Goal: Task Accomplishment & Management: Use online tool/utility

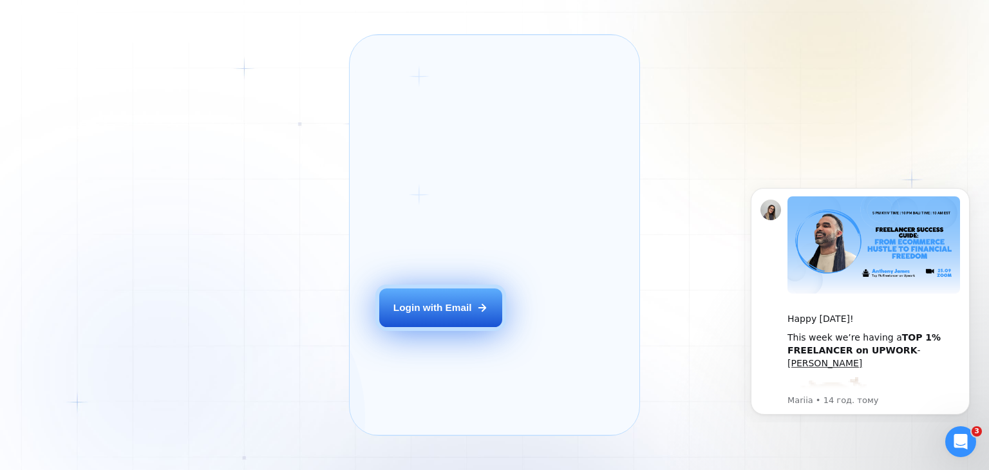
click at [449, 314] on div "Login with Email" at bounding box center [432, 308] width 79 height 14
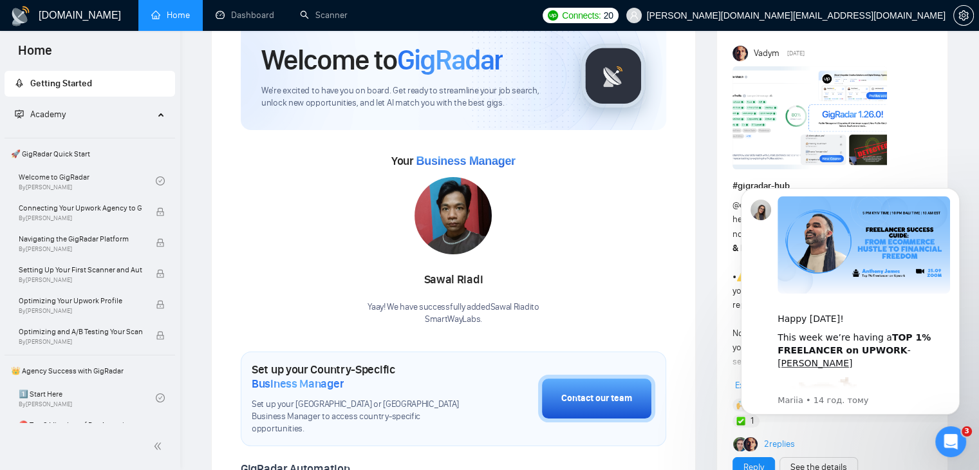
scroll to position [64, 0]
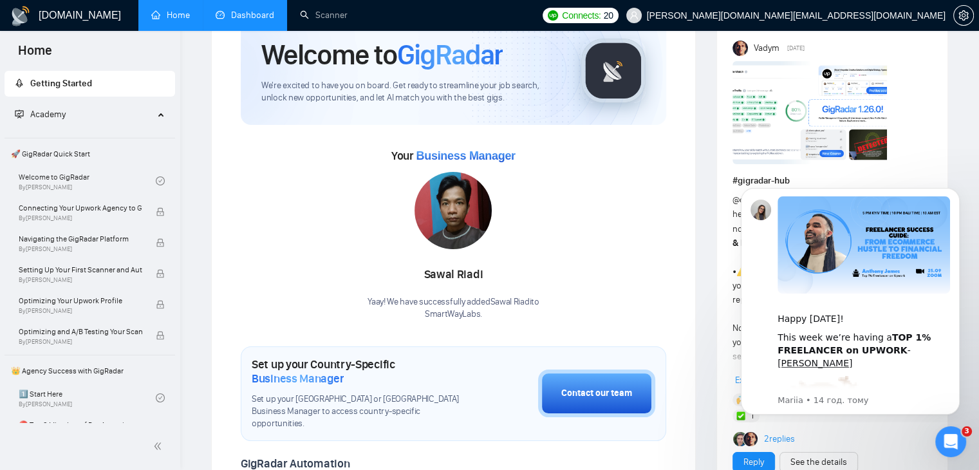
click at [261, 13] on link "Dashboard" at bounding box center [245, 15] width 59 height 11
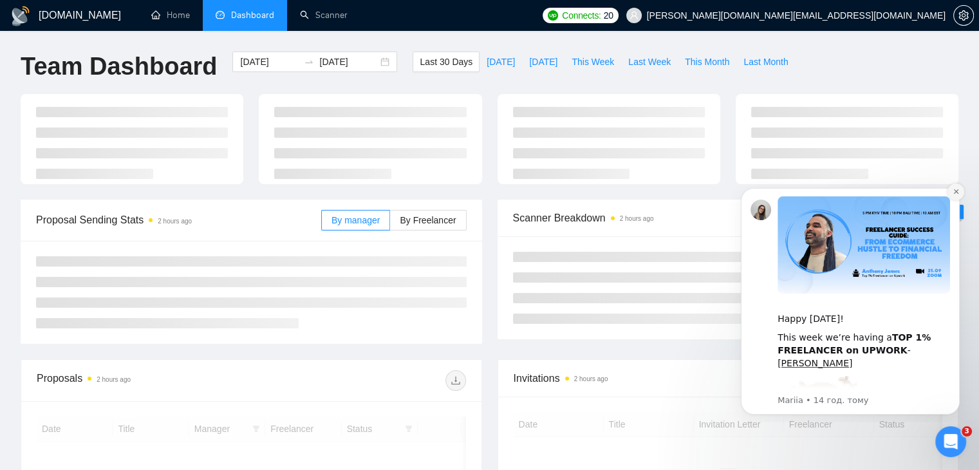
click at [959, 191] on icon "Dismiss notification" at bounding box center [956, 191] width 7 height 7
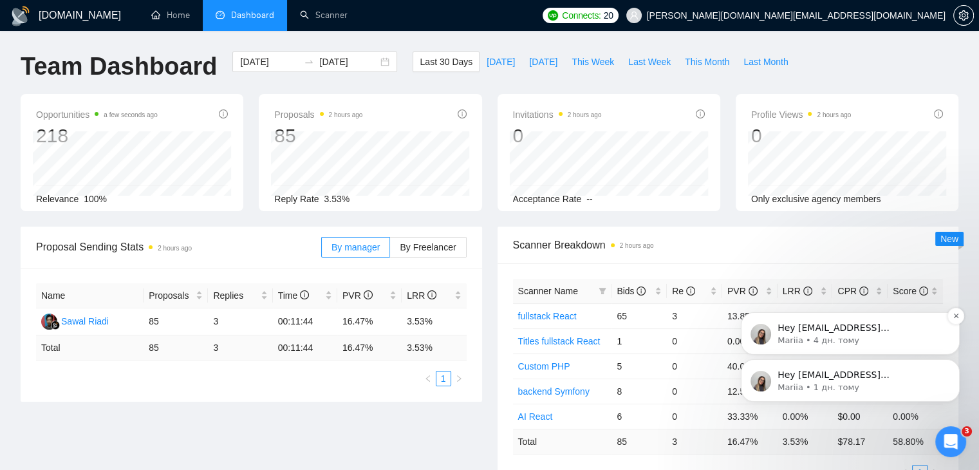
click at [897, 332] on span "Hey [EMAIL_ADDRESS][DOMAIN_NAME], Looks like your Upwork agency SmartWayLabs ra…" at bounding box center [860, 411] width 165 height 176
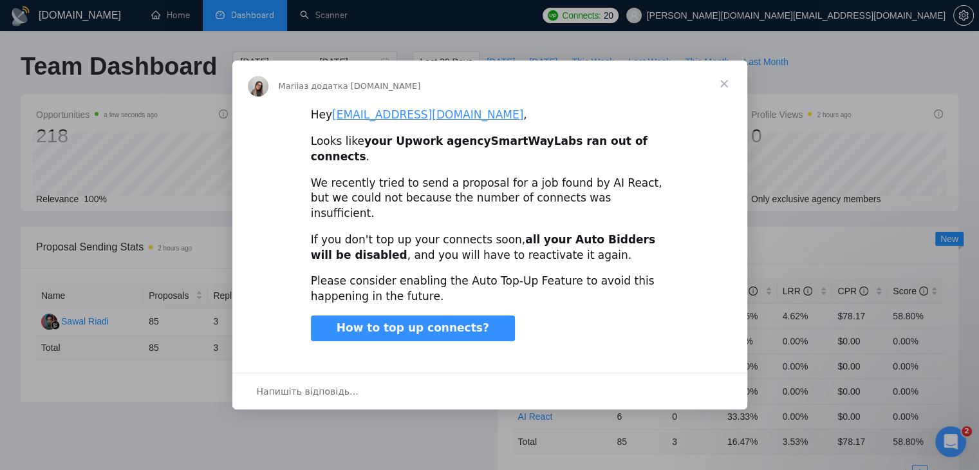
click at [724, 100] on span "Закрити" at bounding box center [724, 84] width 46 height 46
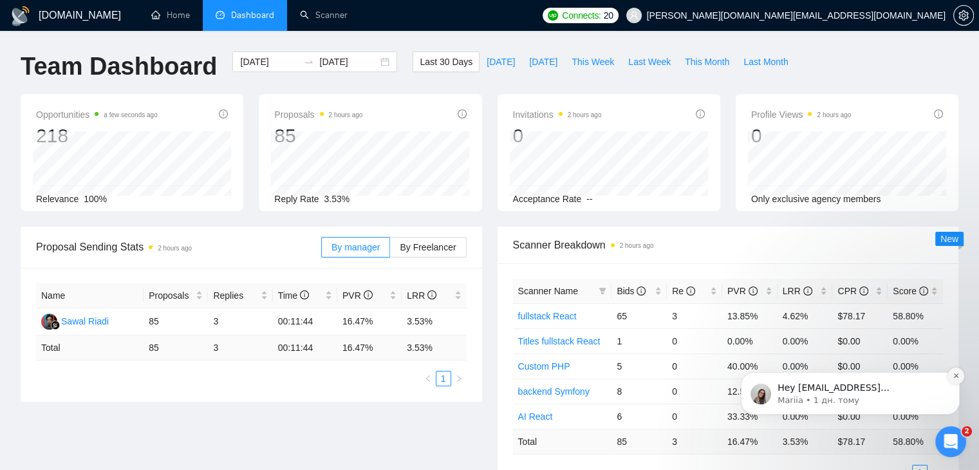
click at [957, 375] on icon "Dismiss notification" at bounding box center [956, 375] width 7 height 7
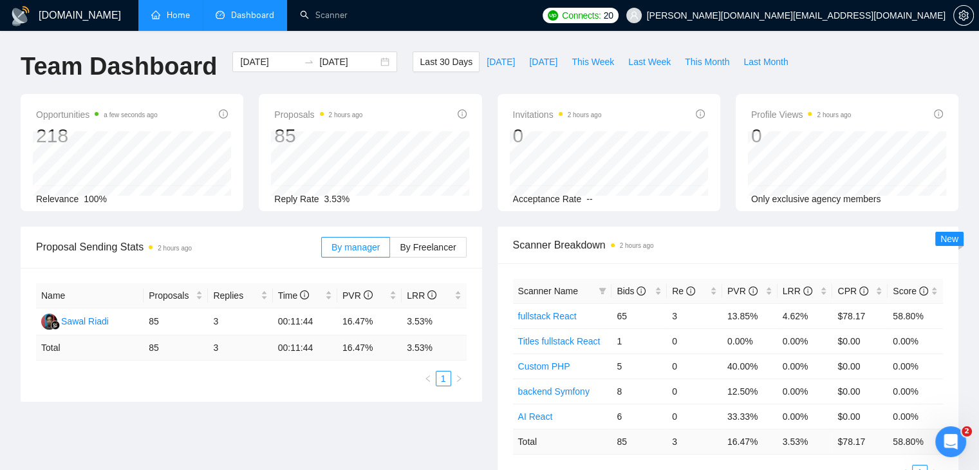
click at [166, 18] on link "Home" at bounding box center [170, 15] width 39 height 11
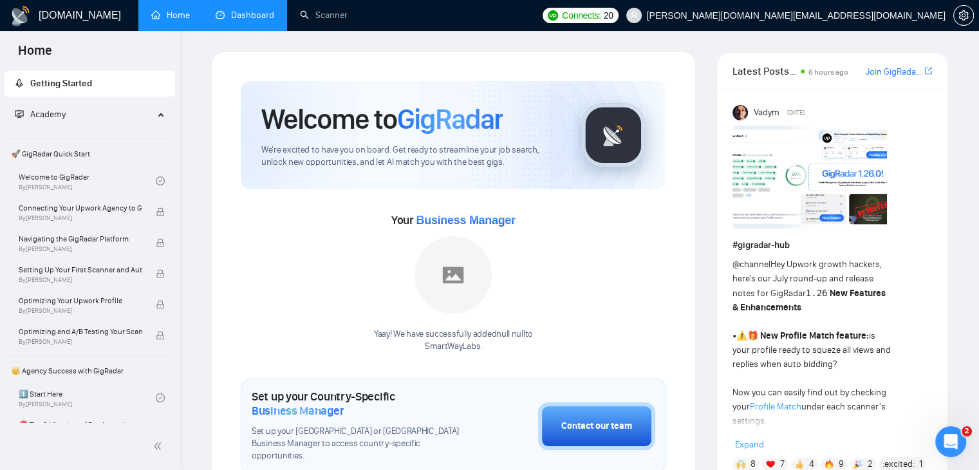
click at [233, 12] on link "Dashboard" at bounding box center [245, 15] width 59 height 11
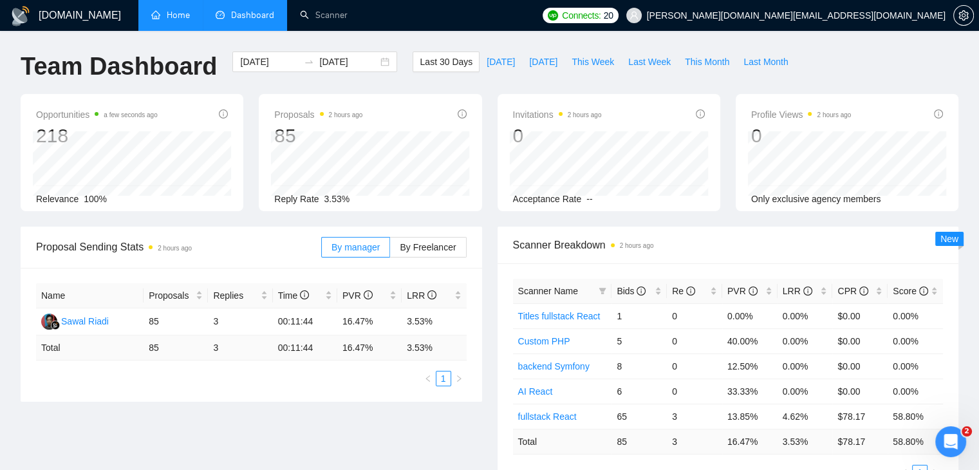
click at [533, 245] on span "Scanner Breakdown 2 hours ago" at bounding box center [728, 245] width 431 height 16
click at [314, 21] on link "Scanner" at bounding box center [324, 15] width 48 height 11
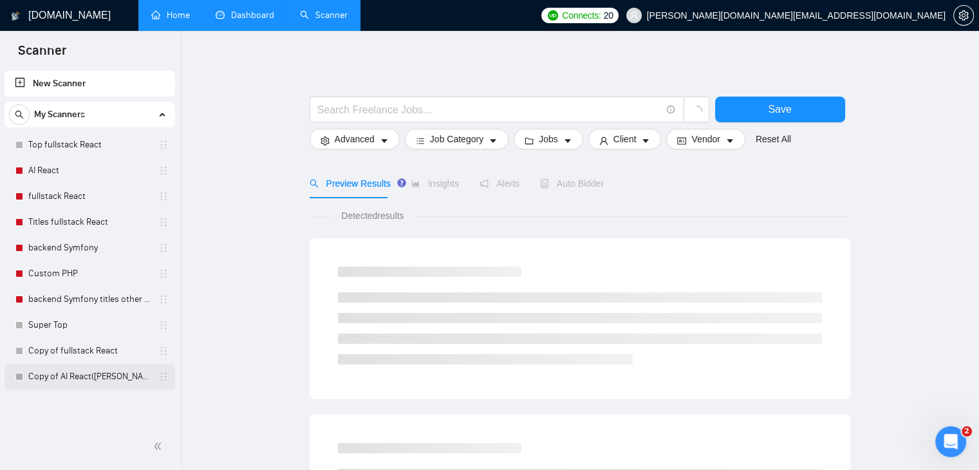
click at [65, 377] on link "Copy of AI React([PERSON_NAME])" at bounding box center [89, 377] width 122 height 26
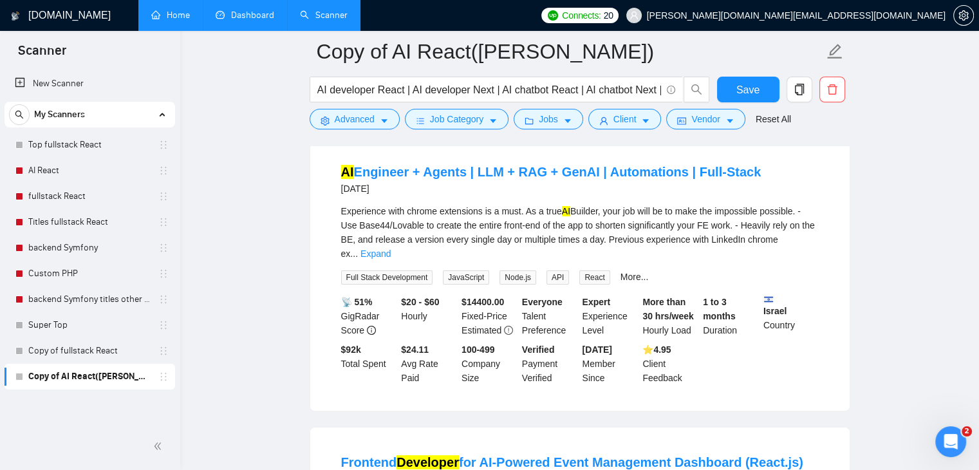
scroll to position [129, 0]
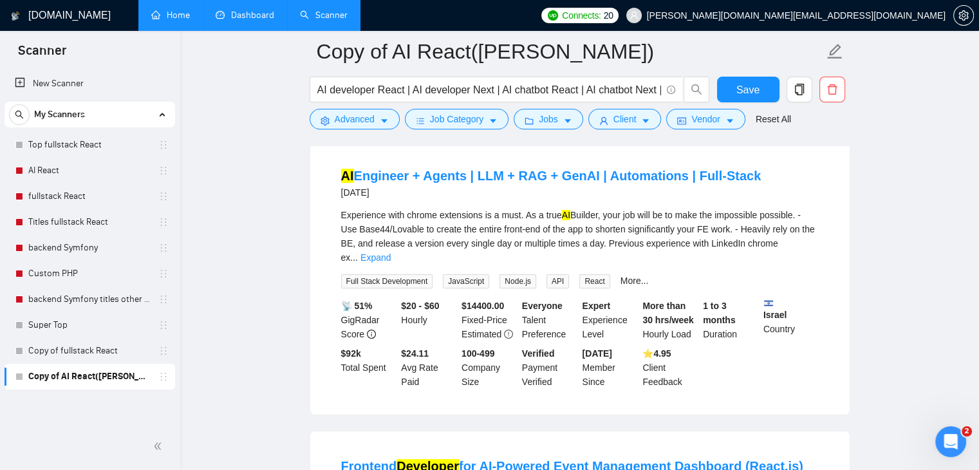
click at [479, 217] on div "Experience with chrome extensions is a must. As a true AI Builder, your job wil…" at bounding box center [580, 236] width 478 height 57
click at [498, 185] on div "[DATE]" at bounding box center [551, 192] width 420 height 15
click at [497, 171] on link "AI Engineer + Agents | LLM + RAG + GenAI | Automations | Full-Stack" at bounding box center [551, 176] width 420 height 14
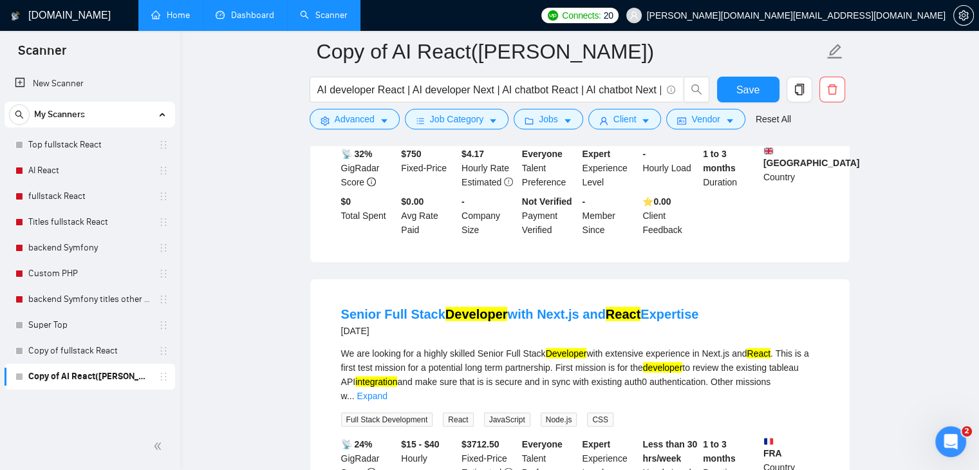
scroll to position [2757, 0]
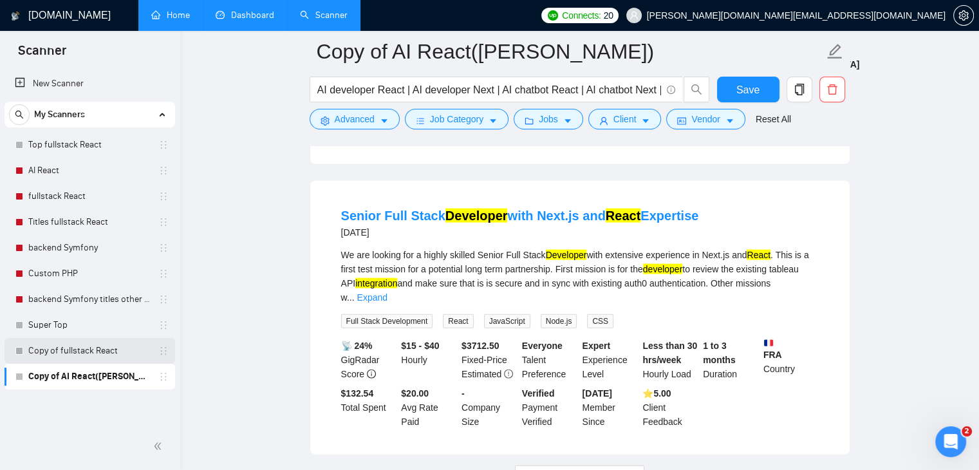
drag, startPoint x: 64, startPoint y: 377, endPoint x: 89, endPoint y: 362, distance: 28.3
click at [64, 376] on link "Copy of AI React([PERSON_NAME])" at bounding box center [89, 377] width 122 height 26
click at [364, 122] on span "Advanced" at bounding box center [355, 119] width 40 height 14
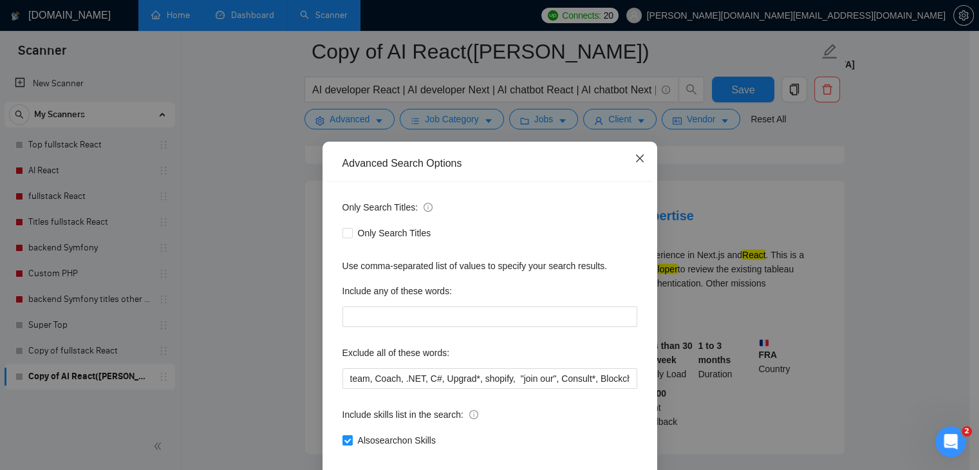
click at [633, 165] on span "Close" at bounding box center [640, 159] width 35 height 35
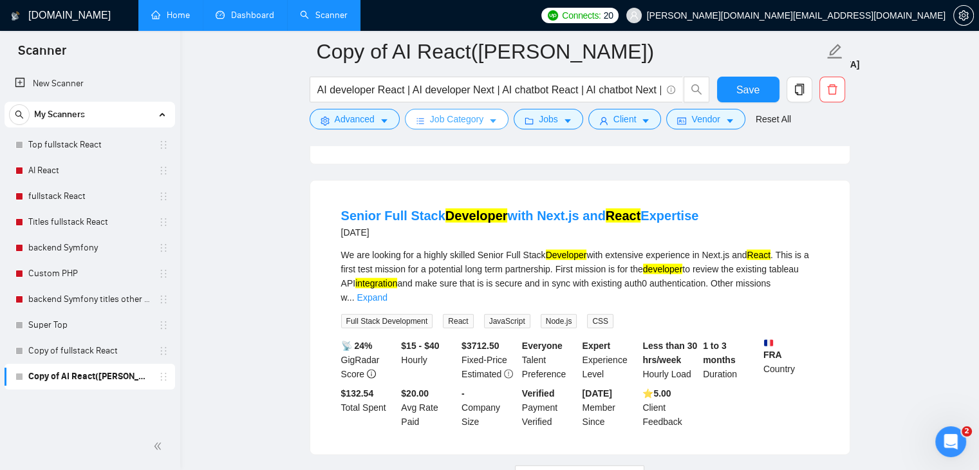
click at [466, 122] on span "Job Category" at bounding box center [456, 119] width 53 height 14
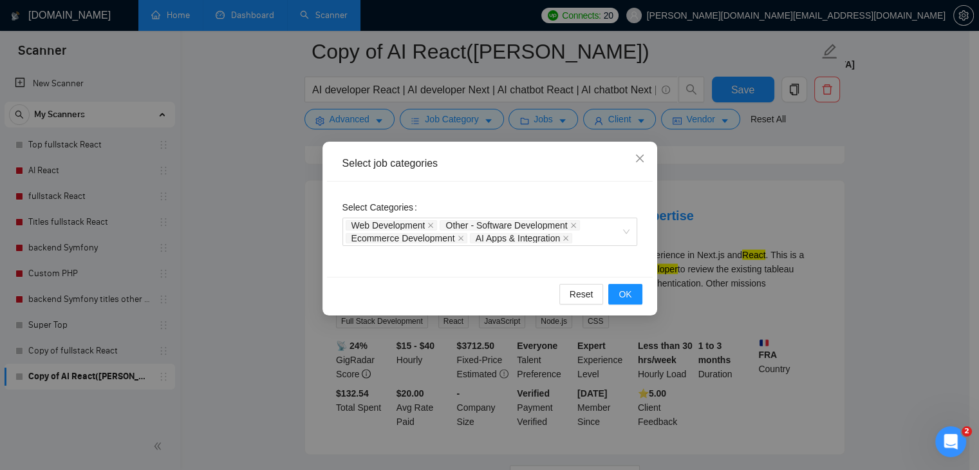
click at [554, 118] on div "Select job categories Select Categories Web Development Other - Software Develo…" at bounding box center [489, 235] width 979 height 470
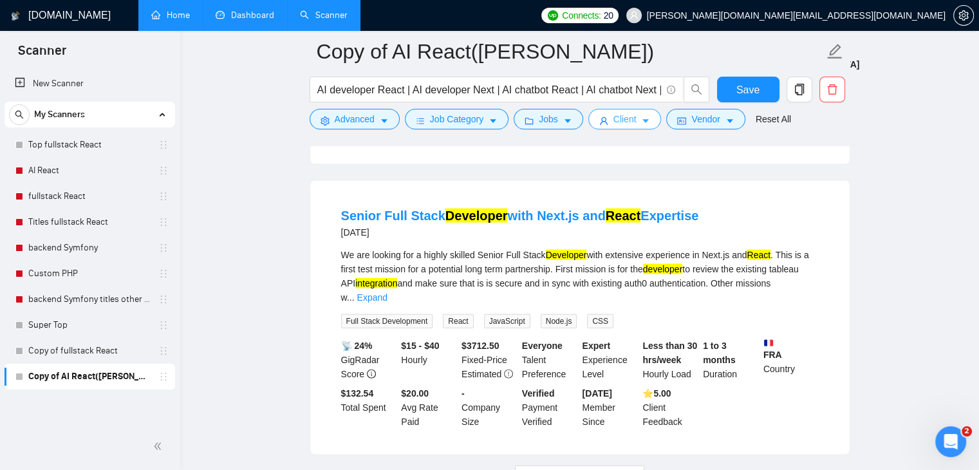
click at [614, 122] on span "Client" at bounding box center [625, 119] width 23 height 14
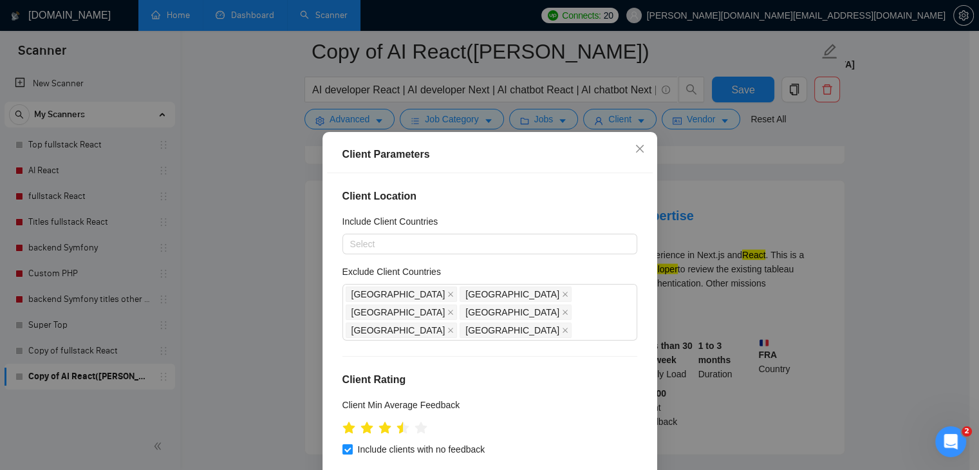
click at [613, 123] on div "Client Parameters Client Location Include Client Countries Select Exclude Clien…" at bounding box center [489, 235] width 979 height 470
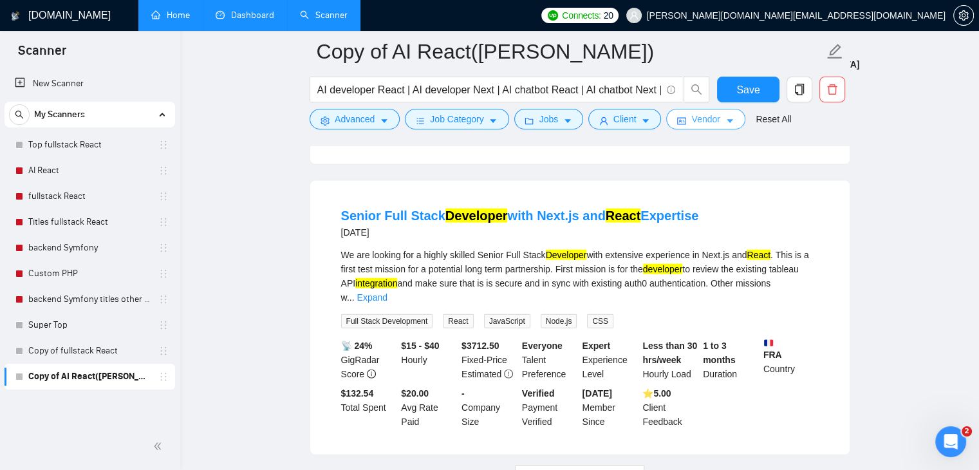
click at [691, 122] on span "Vendor" at bounding box center [705, 119] width 28 height 14
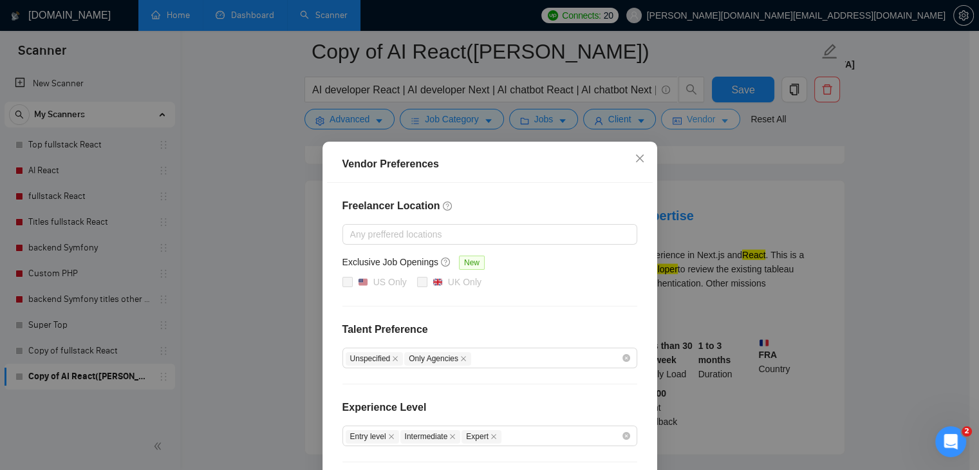
click at [687, 122] on div "Vendor Preferences Freelancer Location Any preffered locations Exclusive Job Op…" at bounding box center [489, 235] width 979 height 470
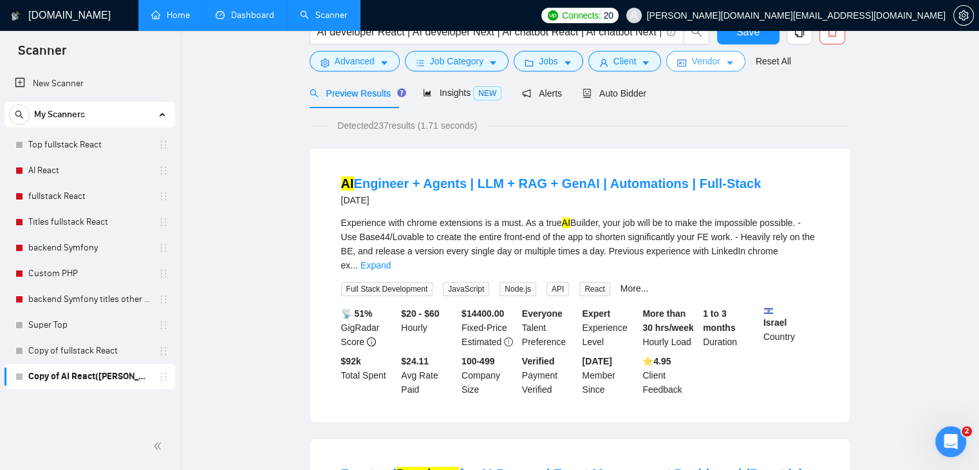
scroll to position [0, 0]
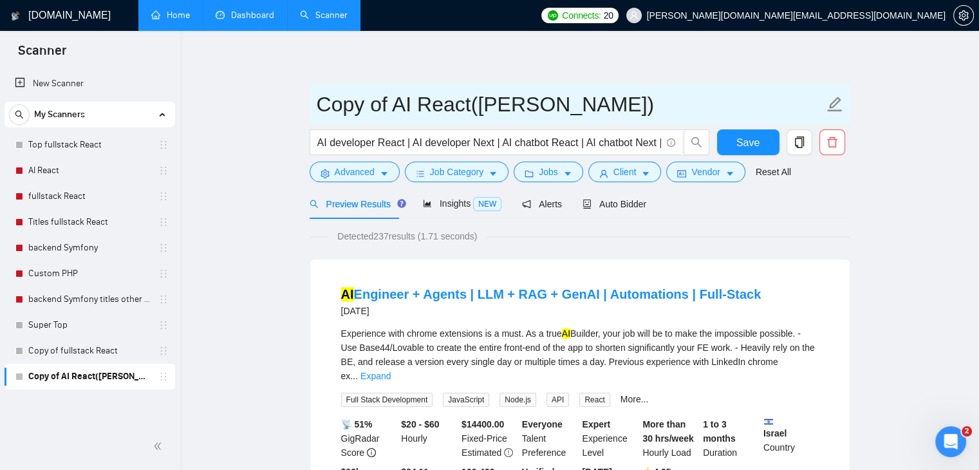
click at [832, 101] on icon "edit" at bounding box center [835, 104] width 17 height 17
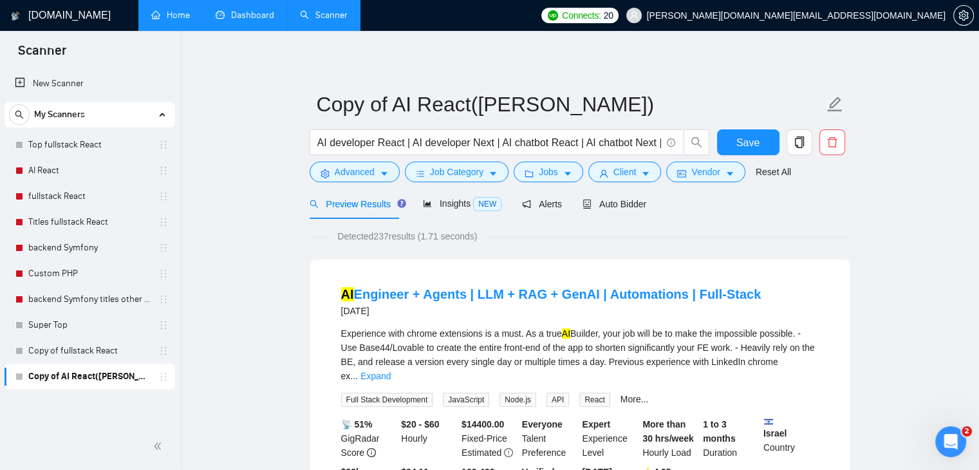
click at [455, 202] on span "Insights NEW" at bounding box center [462, 203] width 79 height 10
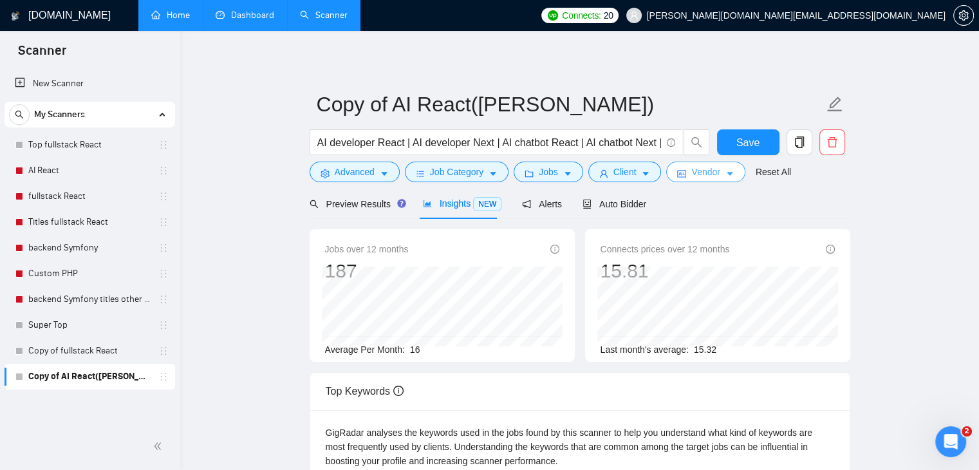
click at [692, 173] on span "Vendor" at bounding box center [705, 172] width 28 height 14
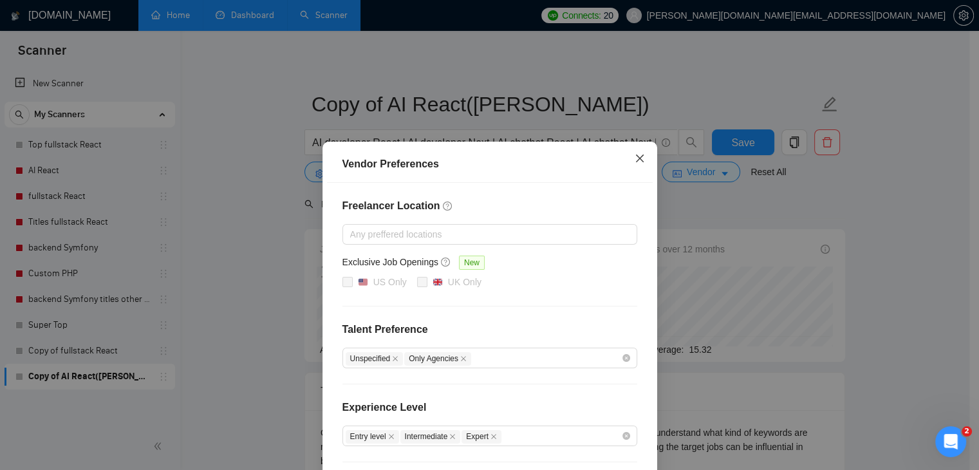
click at [635, 159] on icon "close" at bounding box center [639, 159] width 8 height 8
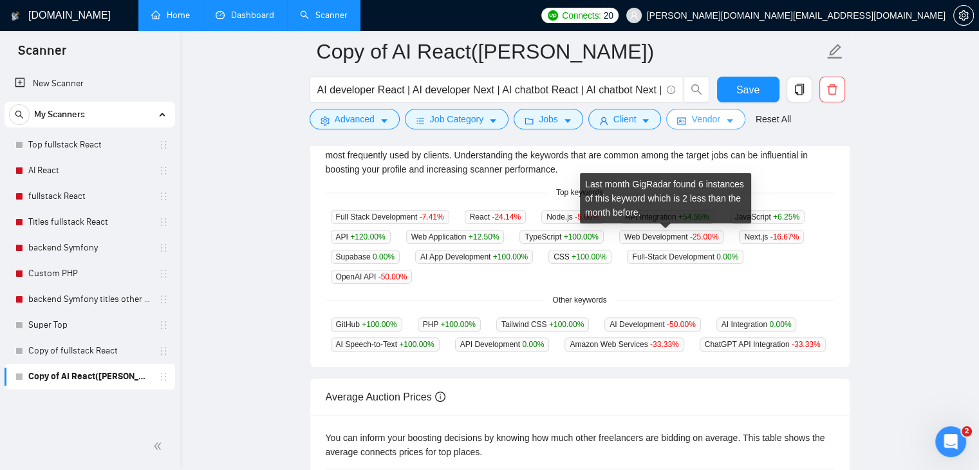
scroll to position [276, 0]
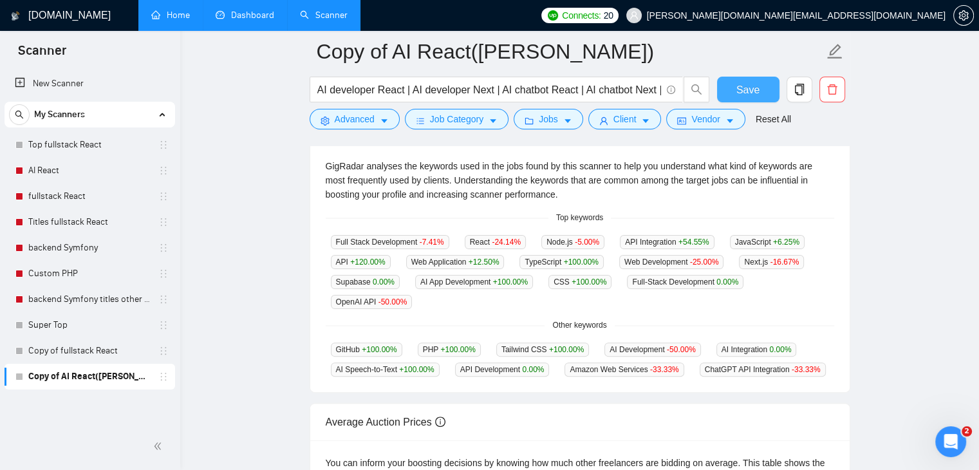
click at [753, 89] on span "Save" at bounding box center [747, 90] width 23 height 16
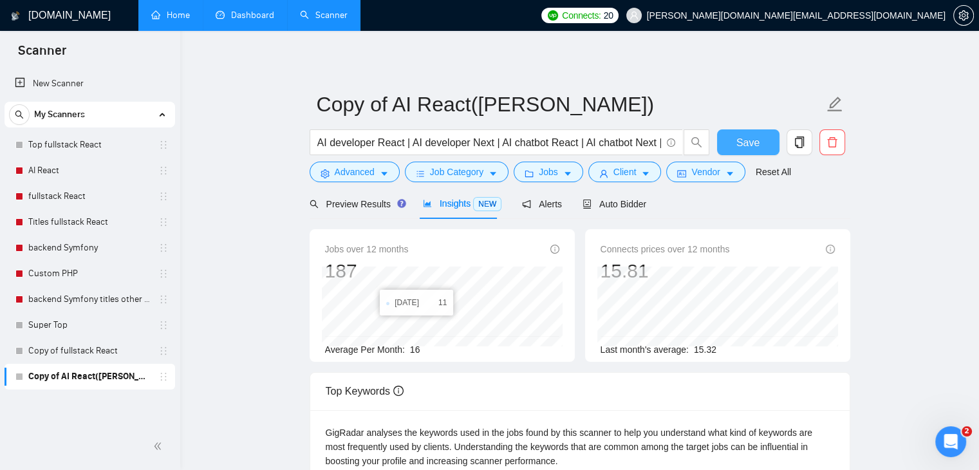
scroll to position [0, 0]
drag, startPoint x: 345, startPoint y: 211, endPoint x: 352, endPoint y: 205, distance: 9.1
click at [345, 211] on div "Preview Results" at bounding box center [356, 204] width 93 height 30
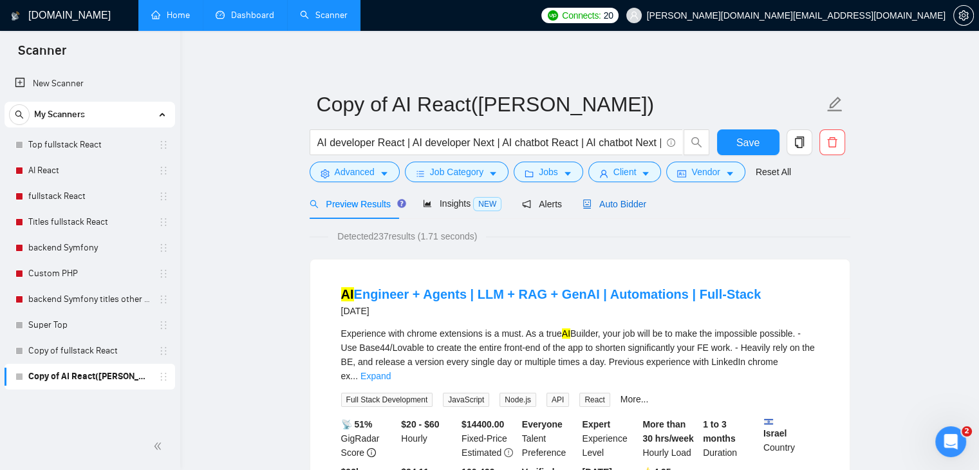
click at [599, 200] on span "Auto Bidder" at bounding box center [615, 204] width 64 height 10
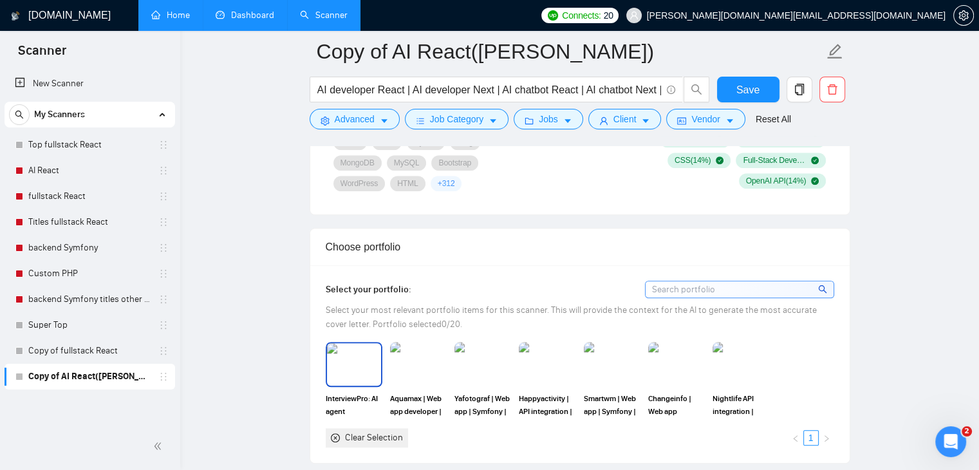
scroll to position [1030, 0]
drag, startPoint x: 590, startPoint y: 313, endPoint x: 311, endPoint y: 382, distance: 287.1
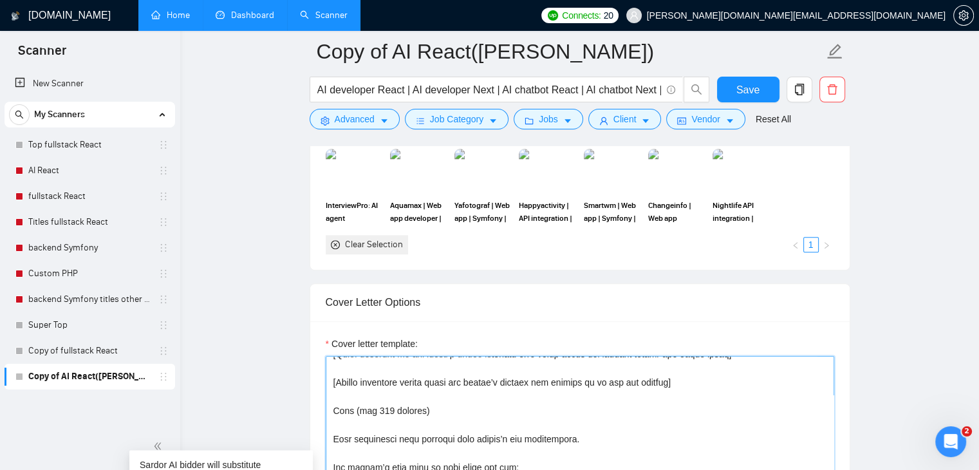
scroll to position [0, 0]
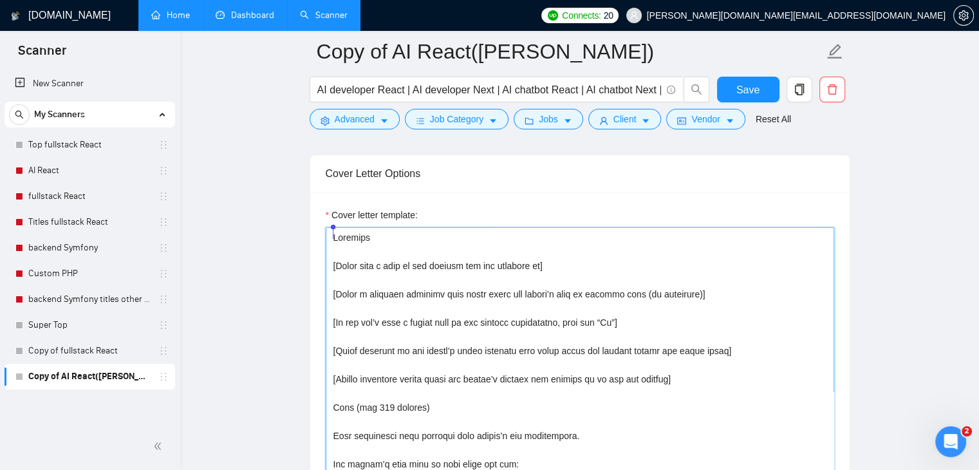
paste textarea "Lorem ipsu dol sita co adi elitsed doe tem incididu ut. Labor e dolorema aliqua…"
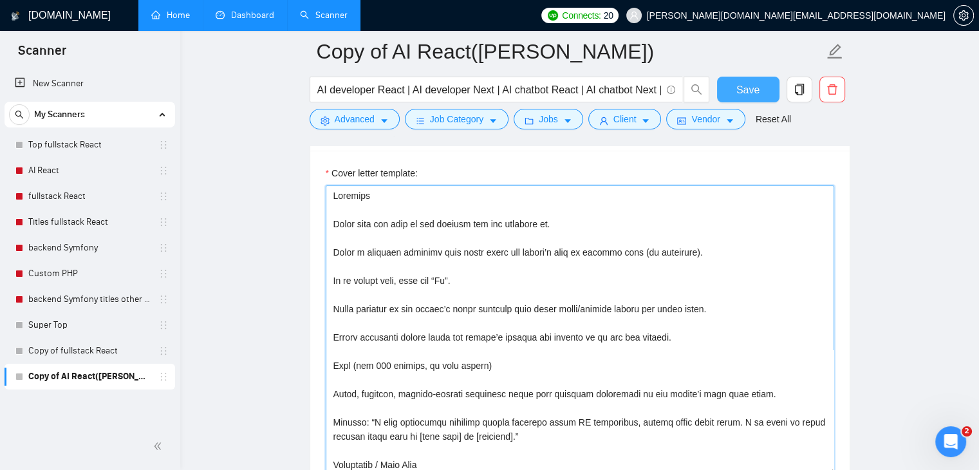
type textarea "Loremips Dolor sita con adip el sed doeiusm tem inc utlabore et. Dolor m aliqua…"
click at [750, 84] on span "Save" at bounding box center [747, 90] width 23 height 16
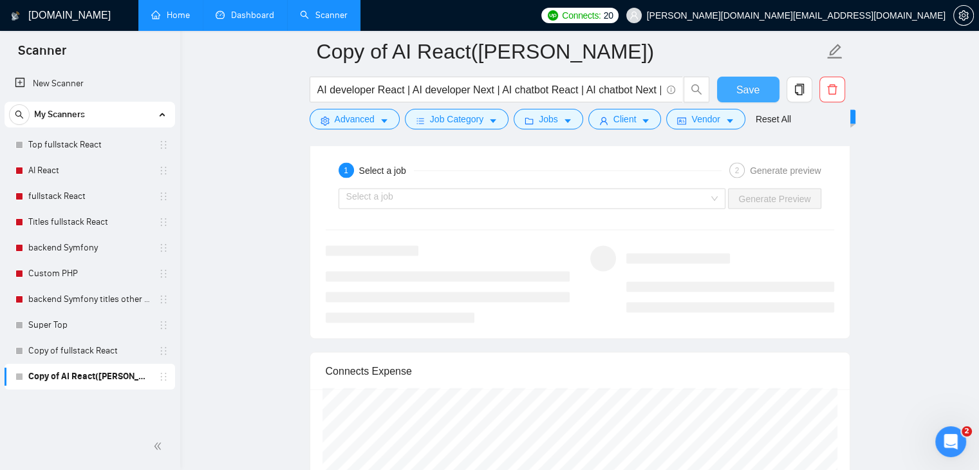
scroll to position [2488, 0]
click at [500, 196] on input "search" at bounding box center [527, 195] width 363 height 19
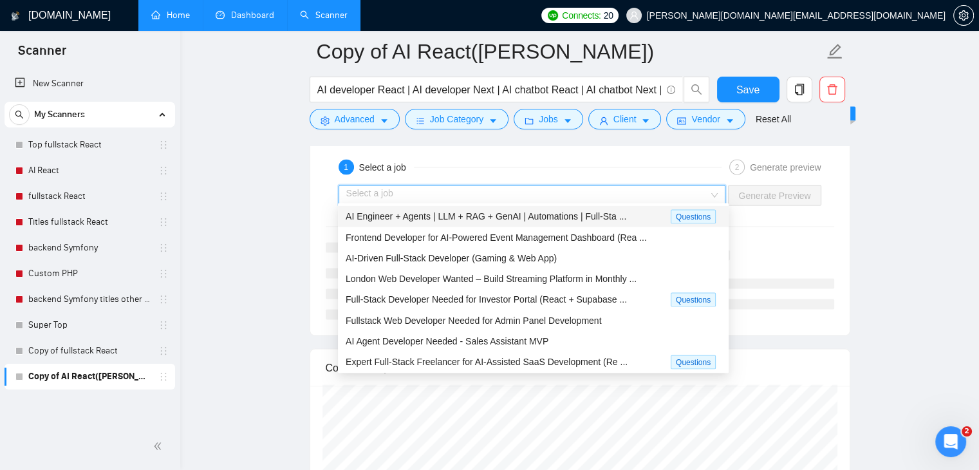
click at [447, 214] on span "AI Engineer + Agents | LLM + RAG + GenAI | Automations | Full-Sta ..." at bounding box center [486, 216] width 281 height 10
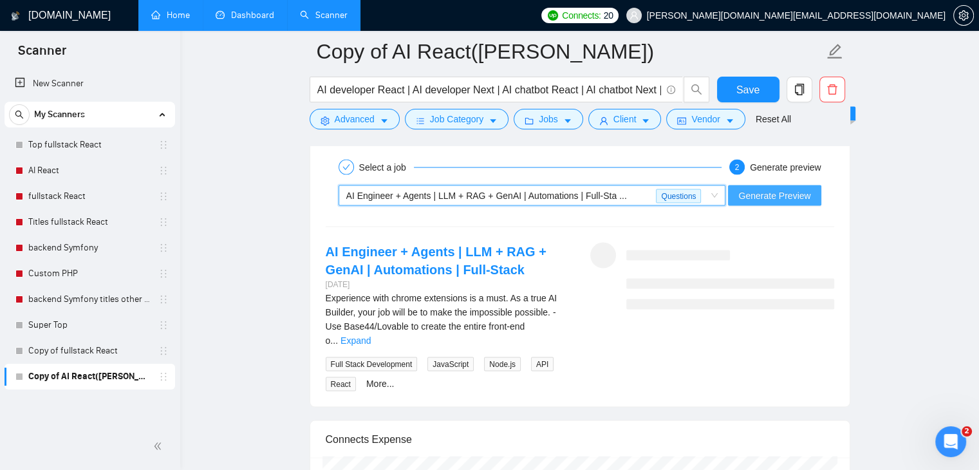
click at [770, 198] on button "Generate Preview" at bounding box center [774, 195] width 93 height 21
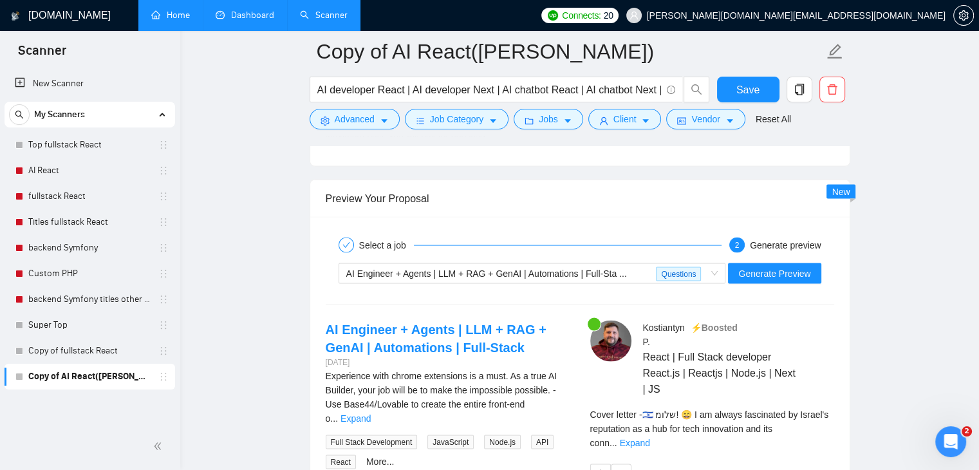
scroll to position [2424, 0]
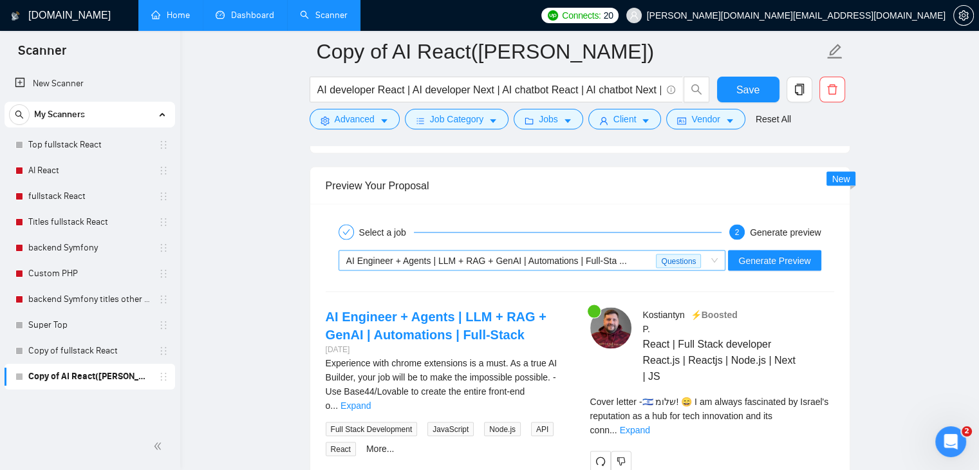
click at [516, 259] on span "AI Engineer + Agents | LLM + RAG + GenAI | Automations | Full-Sta ..." at bounding box center [486, 260] width 281 height 10
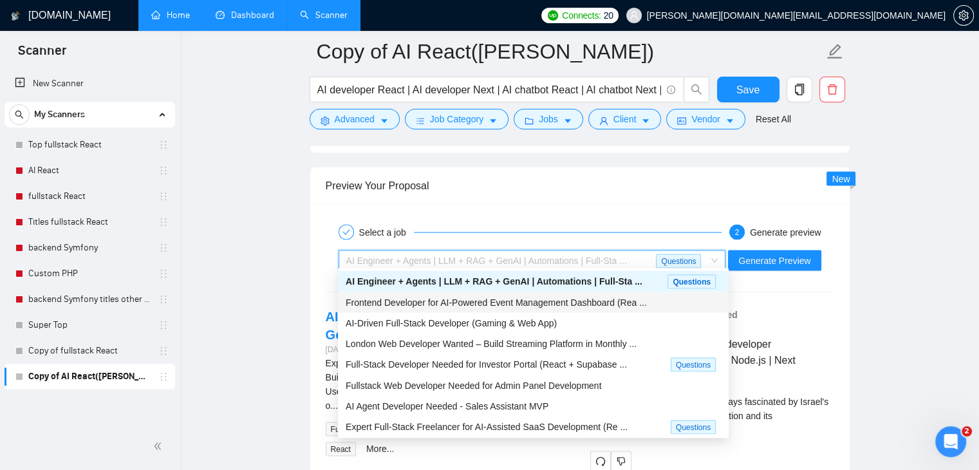
click at [488, 299] on span "Frontend Developer for AI-Powered Event Management Dashboard (Rea ..." at bounding box center [496, 302] width 301 height 10
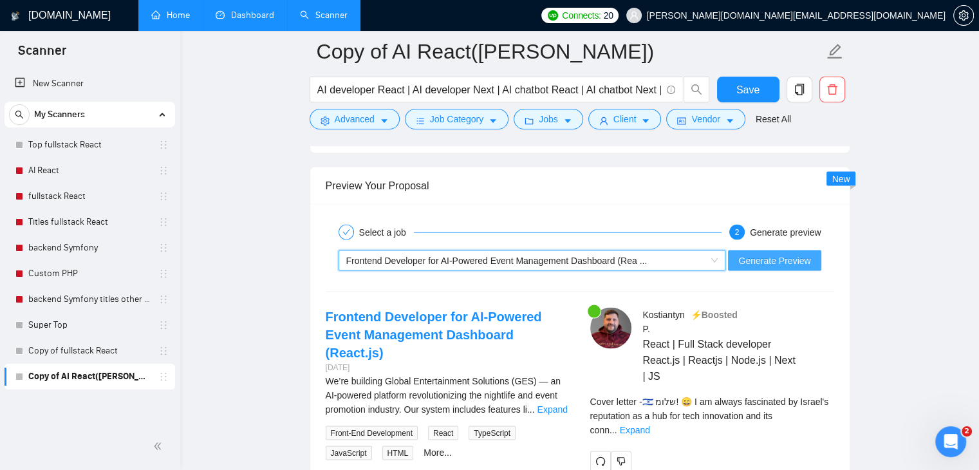
click at [783, 258] on span "Generate Preview" at bounding box center [774, 260] width 72 height 14
click at [466, 255] on span "Frontend Developer for AI-Powered Event Management Dashboard (Rea ..." at bounding box center [496, 260] width 301 height 10
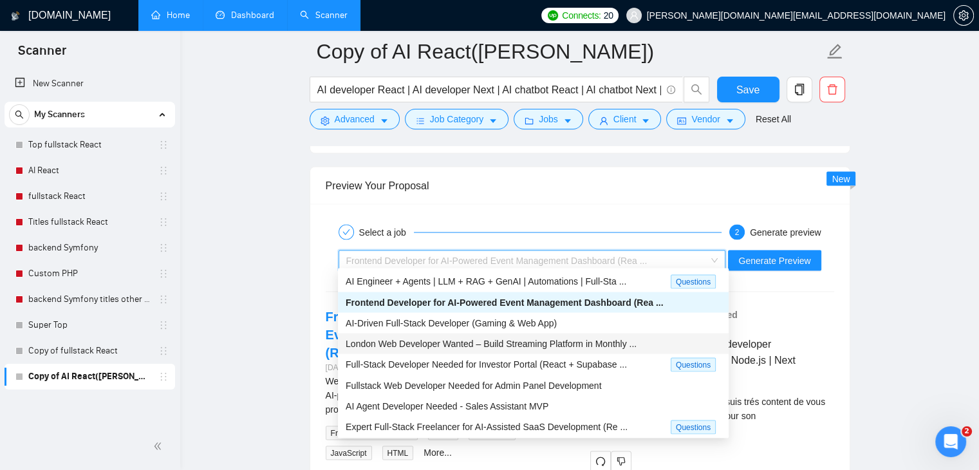
click at [441, 343] on span "London Web Developer Wanted – Build Streaming Platform in Monthly ..." at bounding box center [491, 343] width 291 height 10
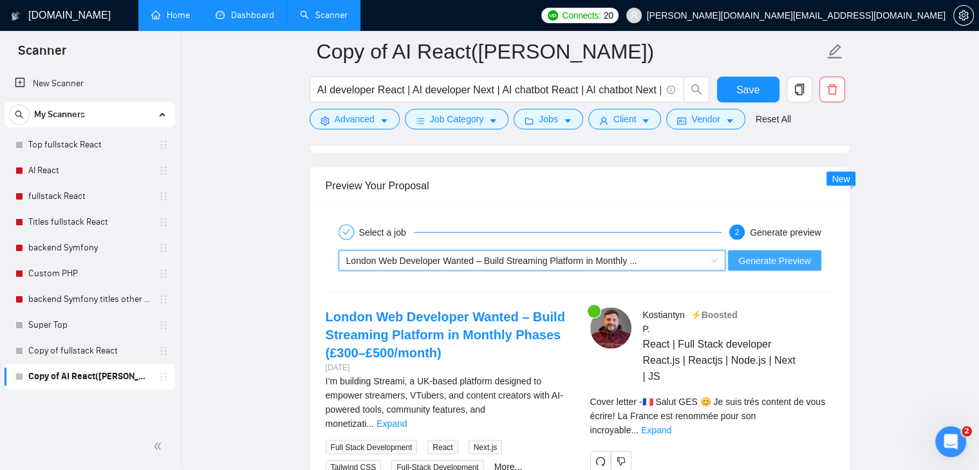
click at [789, 253] on span "Generate Preview" at bounding box center [774, 260] width 72 height 14
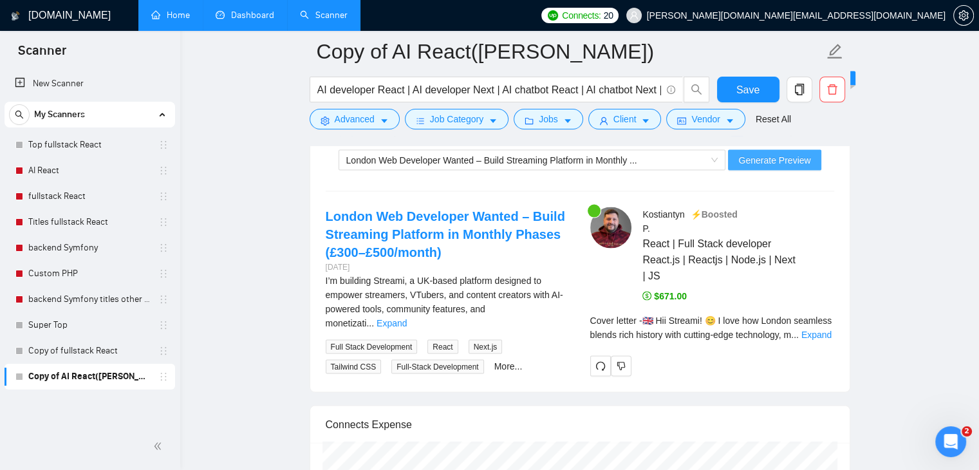
scroll to position [2553, 0]
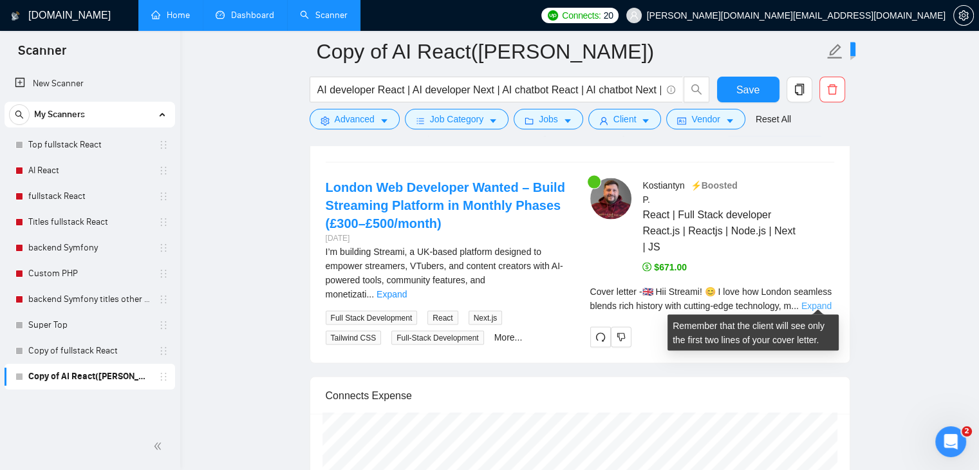
click at [812, 304] on link "Expand" at bounding box center [817, 306] width 30 height 10
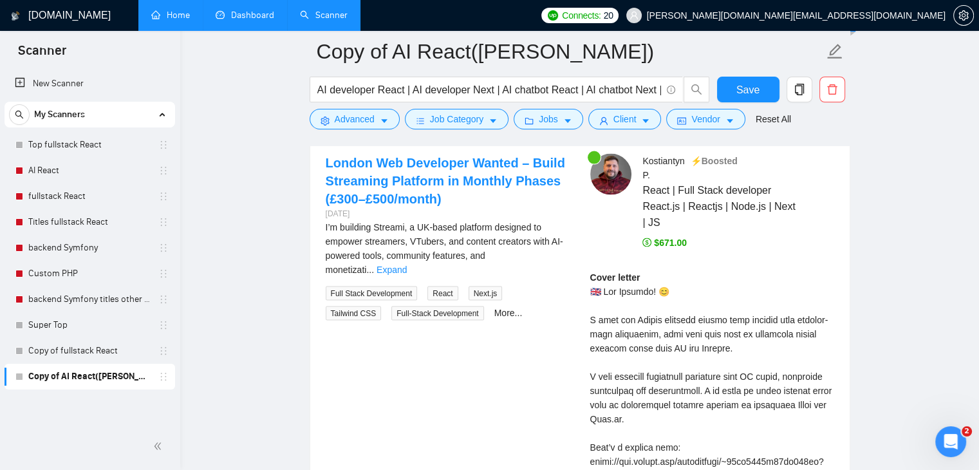
scroll to position [2359, 0]
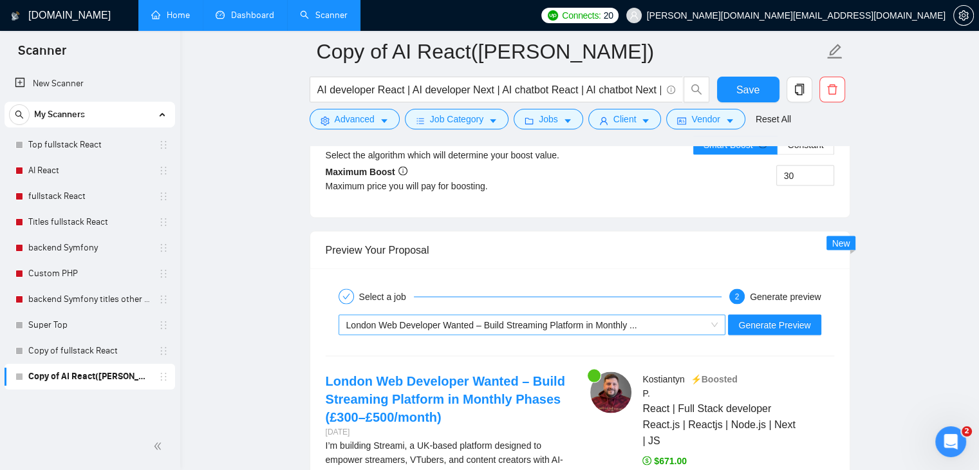
click at [585, 321] on span "London Web Developer Wanted – Build Streaming Platform in Monthly ..." at bounding box center [491, 324] width 291 height 10
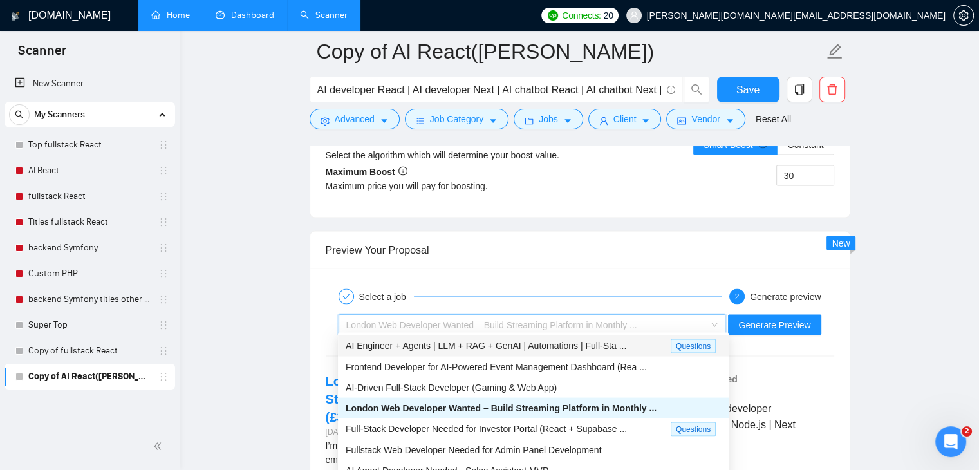
scroll to position [44, 0]
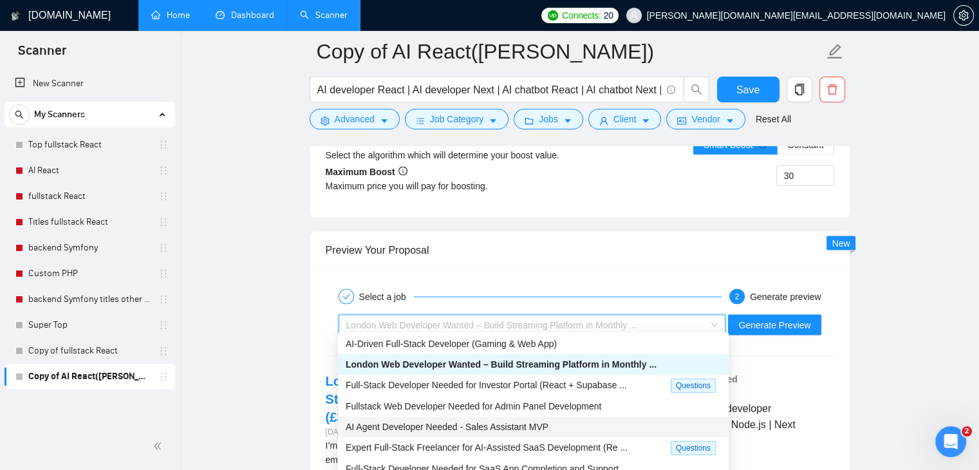
click at [433, 431] on span "AI Agent Developer Needed - Sales Assistant MVP" at bounding box center [447, 426] width 203 height 10
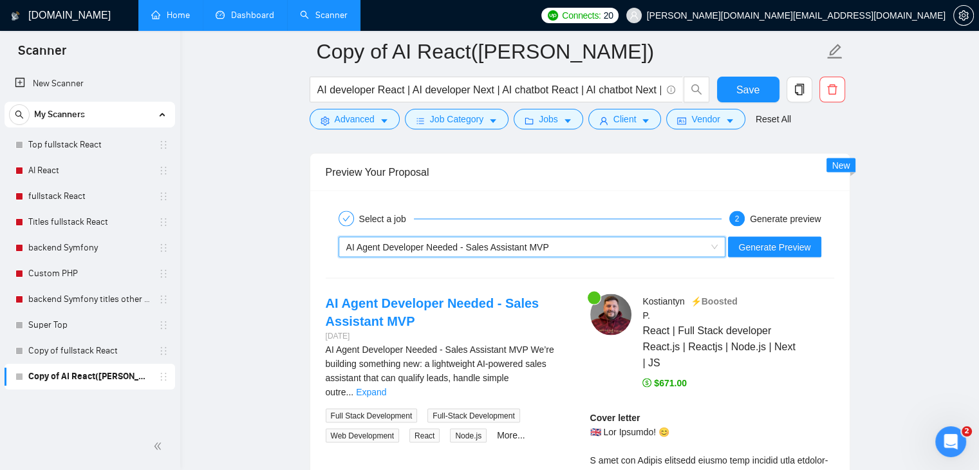
scroll to position [2424, 0]
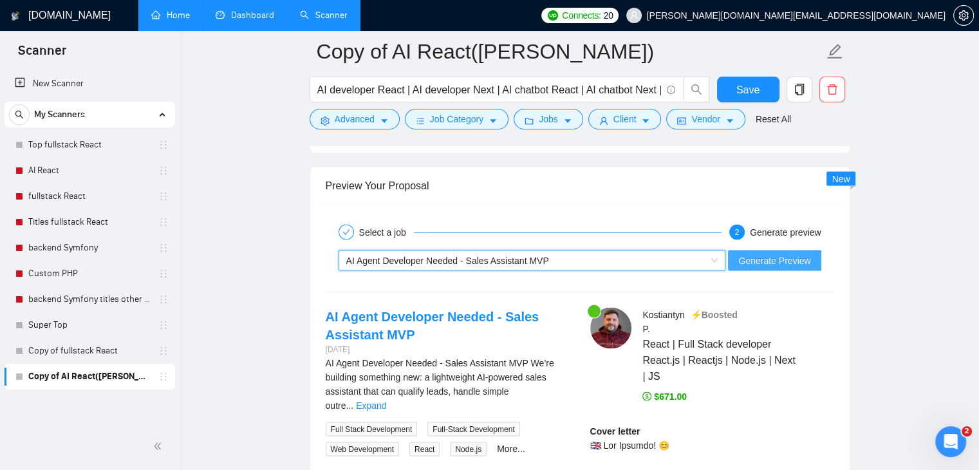
click at [776, 257] on span "Generate Preview" at bounding box center [774, 260] width 72 height 14
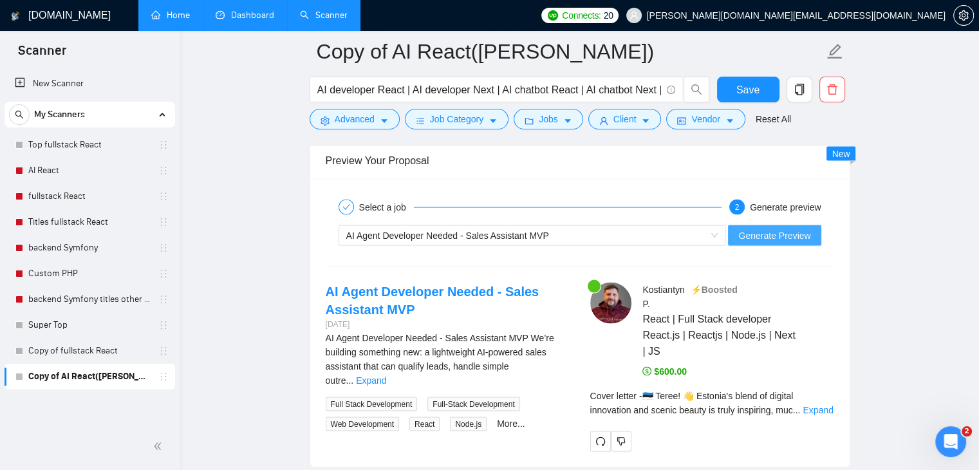
scroll to position [2488, 0]
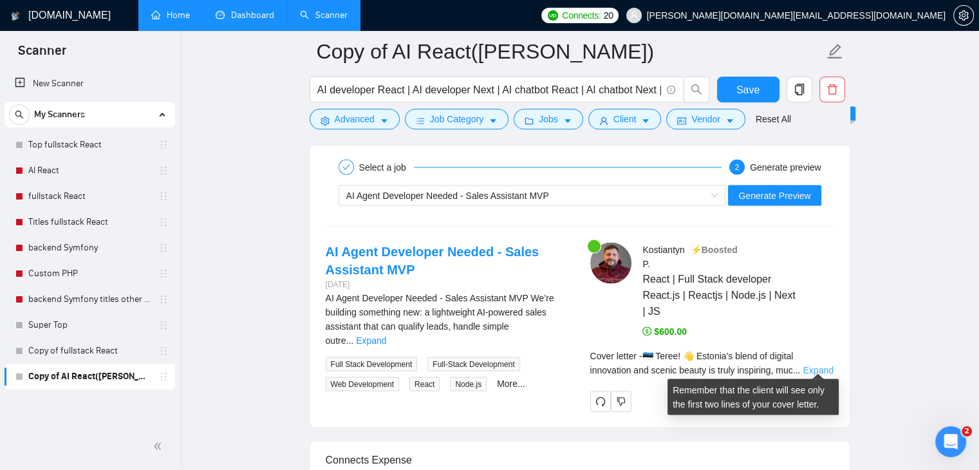
click at [821, 365] on link "Expand" at bounding box center [818, 370] width 30 height 10
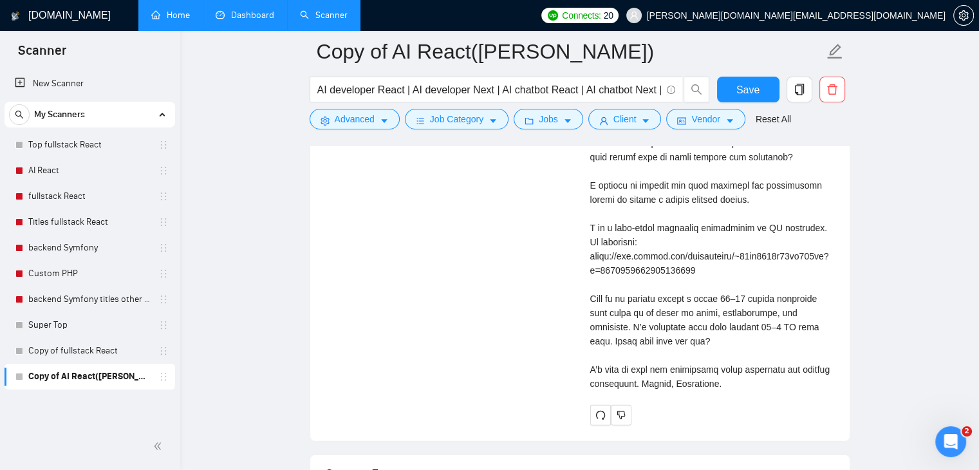
scroll to position [3068, 0]
